Goal: Transaction & Acquisition: Download file/media

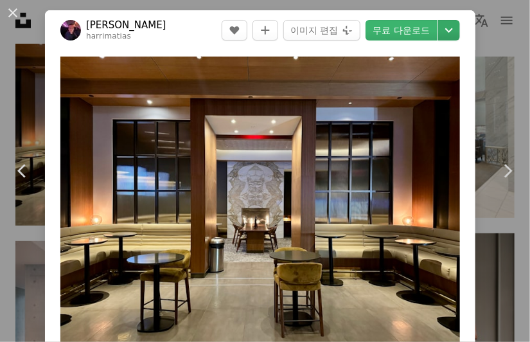
click at [460, 26] on icon "Chevron down" at bounding box center [449, 30] width 21 height 15
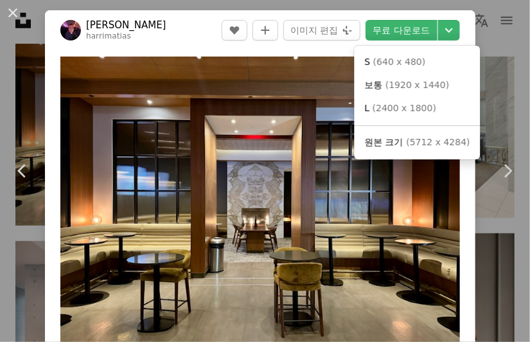
click at [421, 106] on span "( 2400 x 1800 )" at bounding box center [405, 108] width 64 height 10
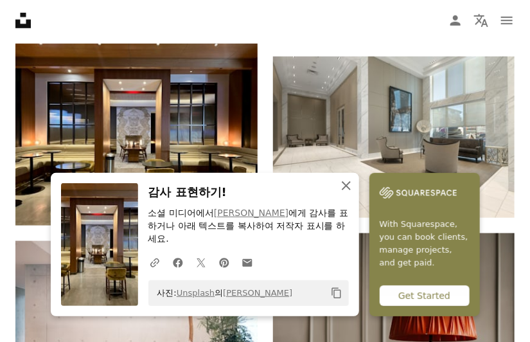
click at [339, 194] on icon "An X shape" at bounding box center [346, 185] width 15 height 15
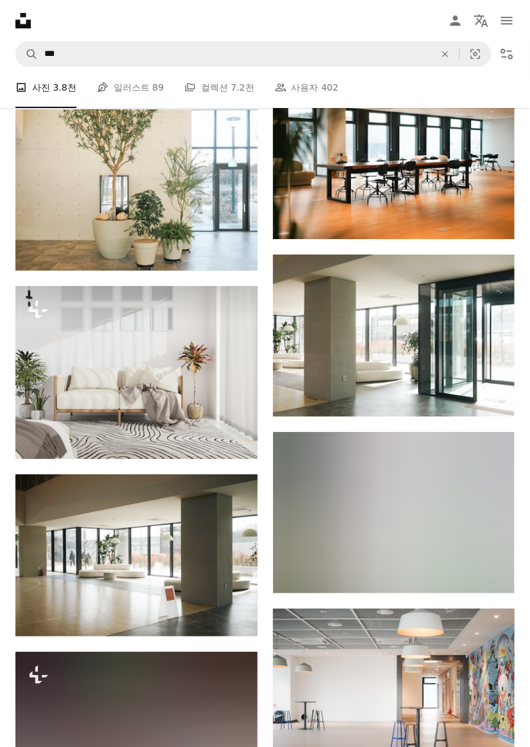
scroll to position [19171, 0]
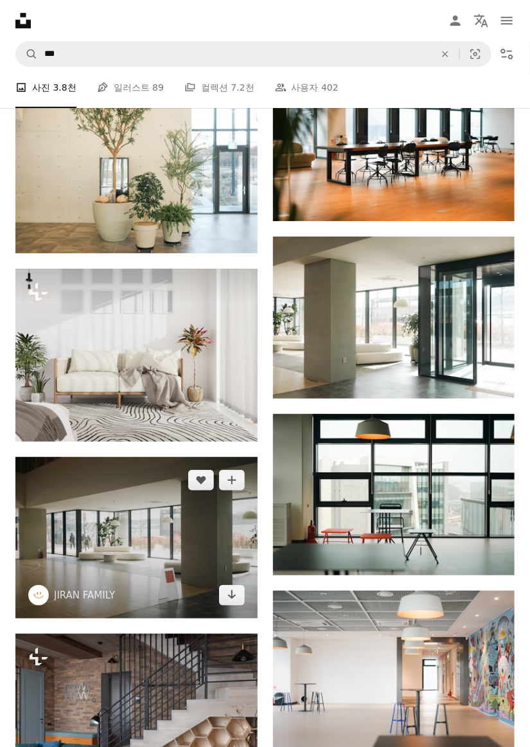
click at [127, 341] on img at bounding box center [136, 537] width 242 height 161
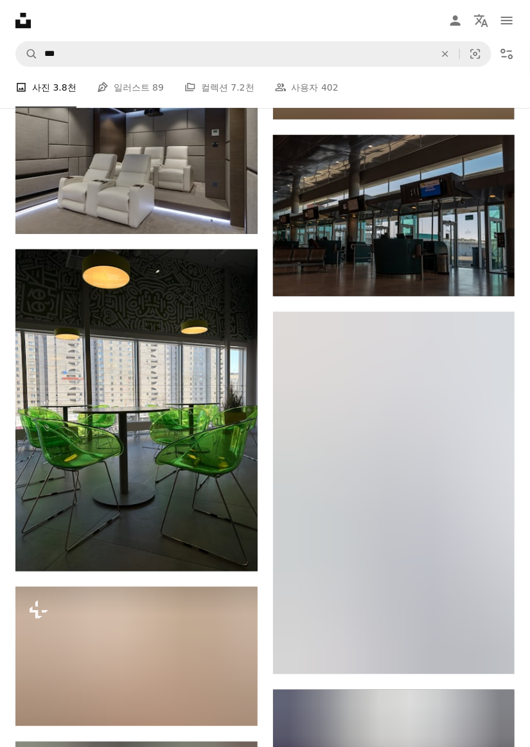
scroll to position [40065, 0]
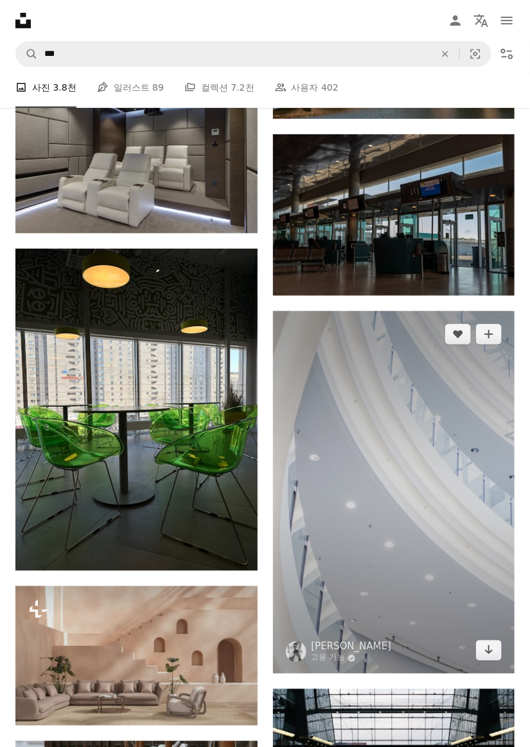
click at [472, 341] on img at bounding box center [394, 492] width 242 height 363
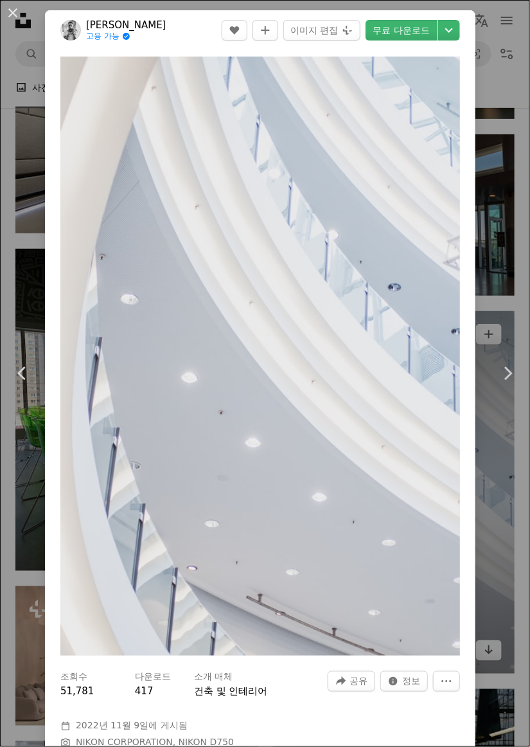
scroll to position [40155, 0]
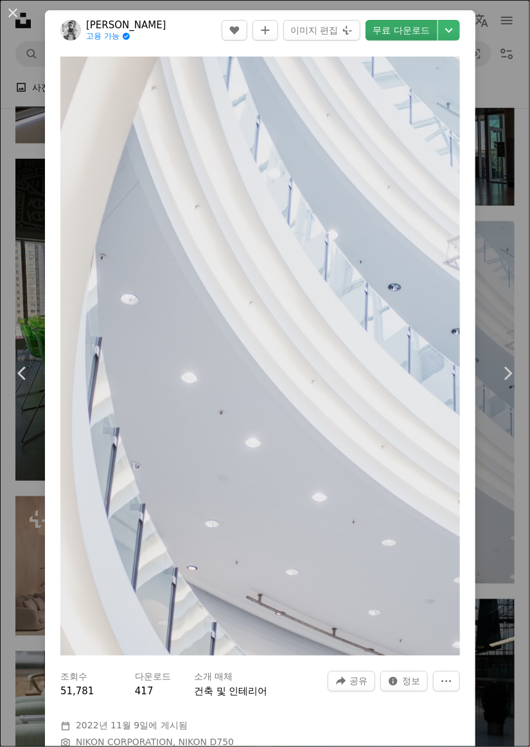
click at [427, 32] on link "무료 다운로드" at bounding box center [402, 30] width 72 height 21
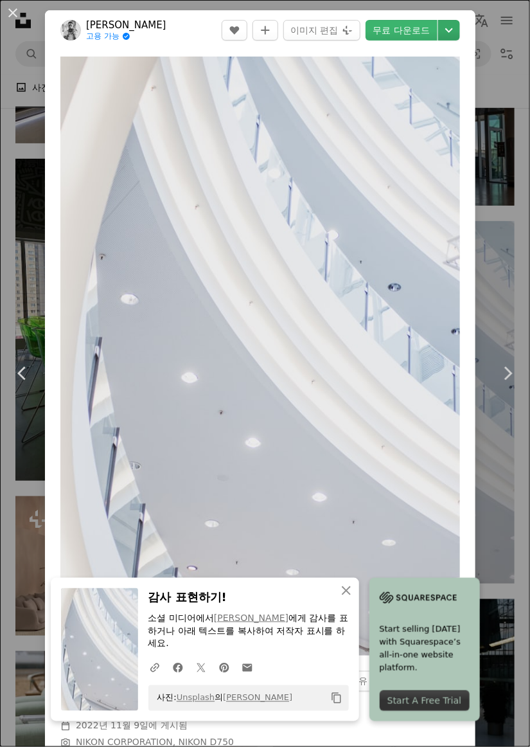
click at [460, 30] on icon "Chevron down" at bounding box center [449, 30] width 21 height 15
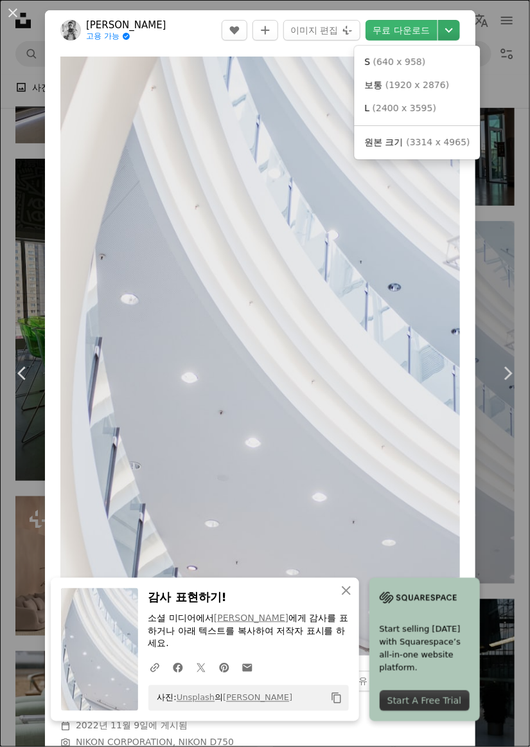
click at [460, 26] on icon "Chevron down" at bounding box center [449, 30] width 21 height 15
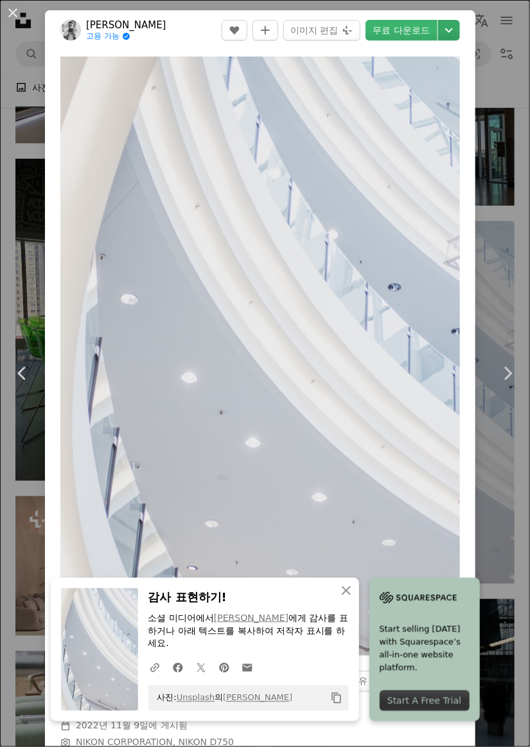
click at [460, 32] on icon "Chevron down" at bounding box center [449, 30] width 21 height 15
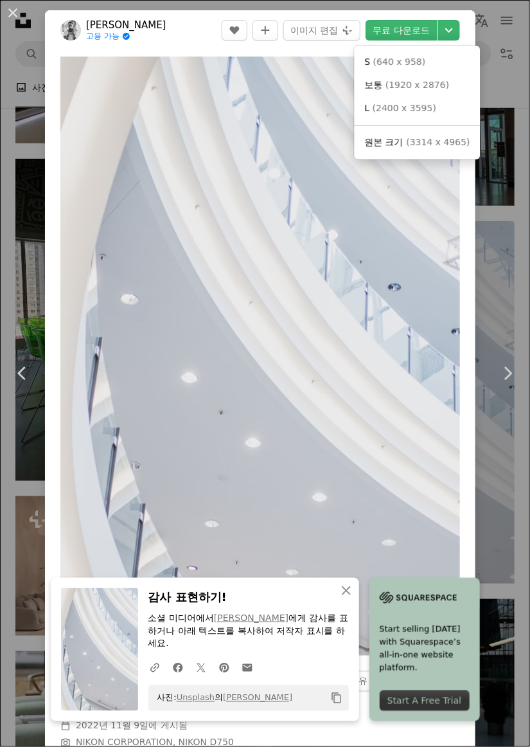
click at [433, 144] on span "( 3314 x 4965 )" at bounding box center [438, 142] width 64 height 10
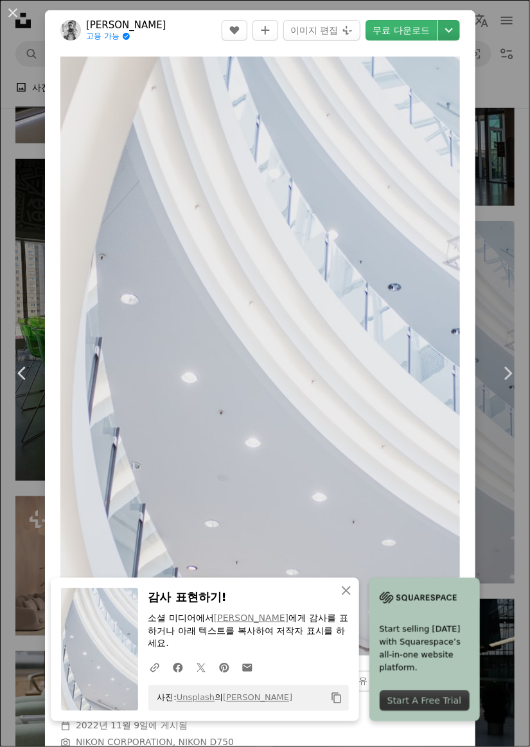
click at [453, 29] on icon "다운로드 크기 선택" at bounding box center [450, 30] width 8 height 5
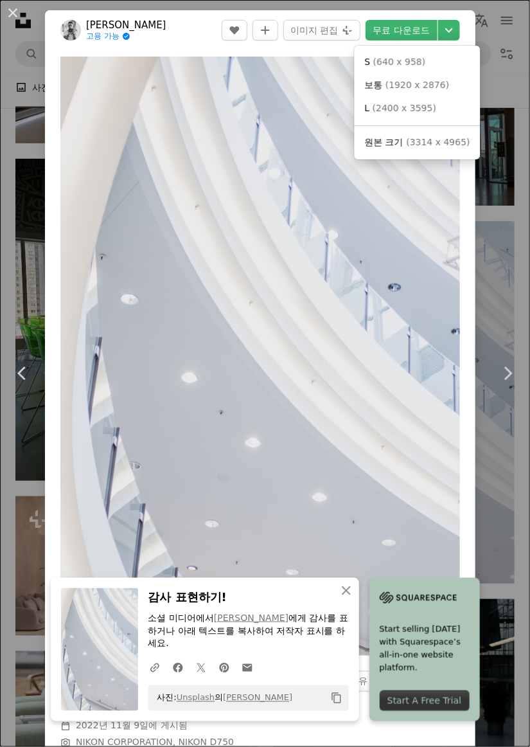
click at [399, 144] on span "원본 크기 ( 3314 x 4965 )" at bounding box center [417, 142] width 105 height 13
